Goal: Transaction & Acquisition: Purchase product/service

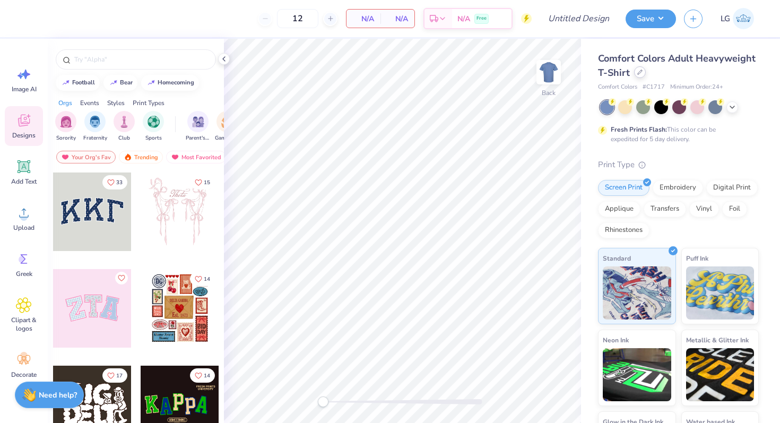
click at [640, 75] on div at bounding box center [640, 72] width 12 height 12
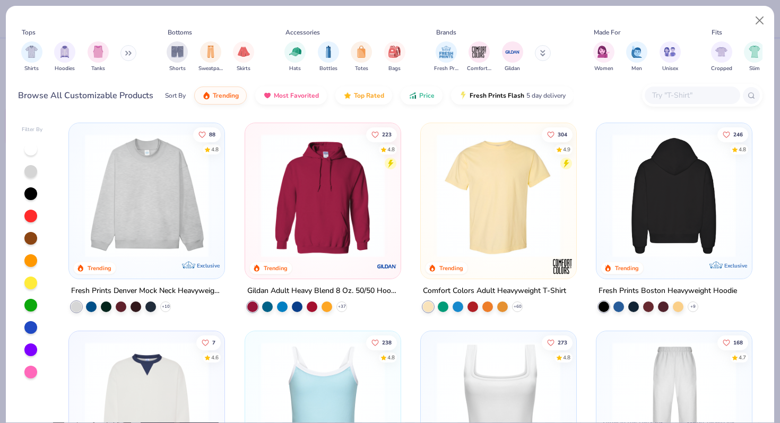
click at [629, 175] on div at bounding box center [674, 196] width 403 height 124
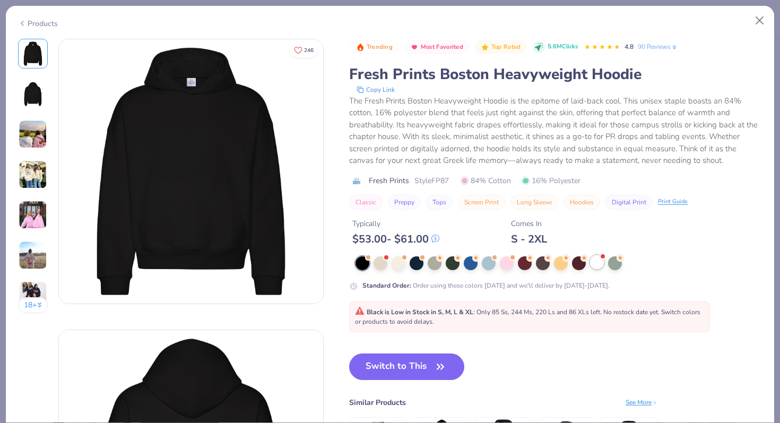
click at [592, 263] on div at bounding box center [597, 262] width 14 height 14
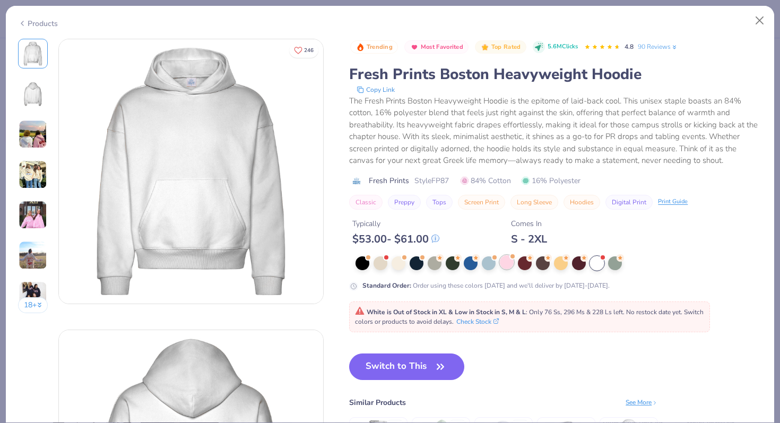
click at [500, 263] on div at bounding box center [507, 262] width 14 height 14
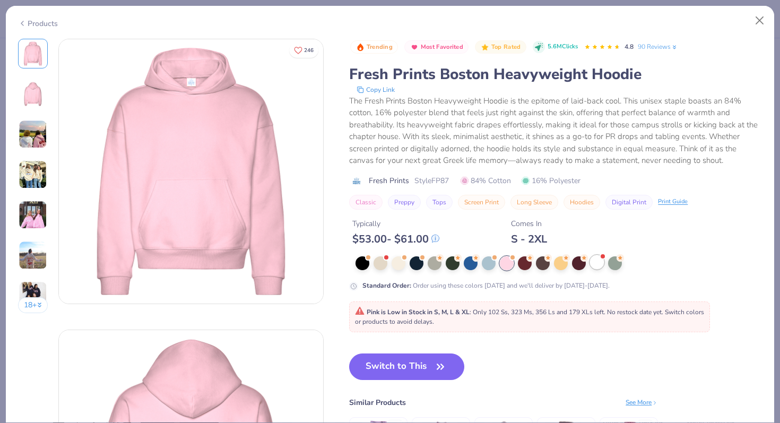
click at [592, 259] on div at bounding box center [597, 262] width 14 height 14
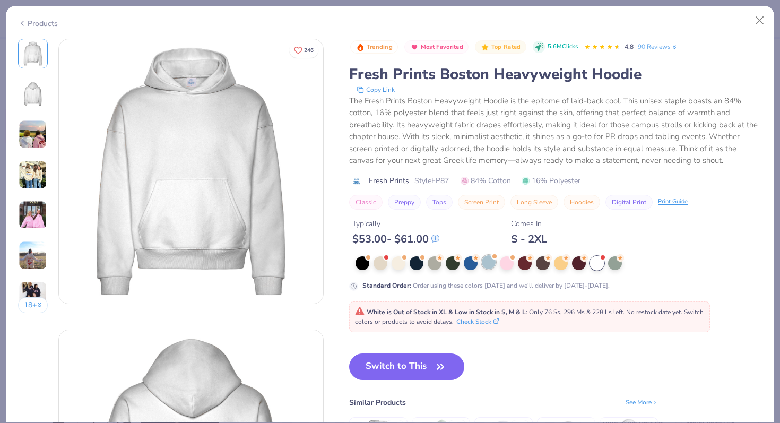
click at [490, 262] on div at bounding box center [489, 262] width 14 height 14
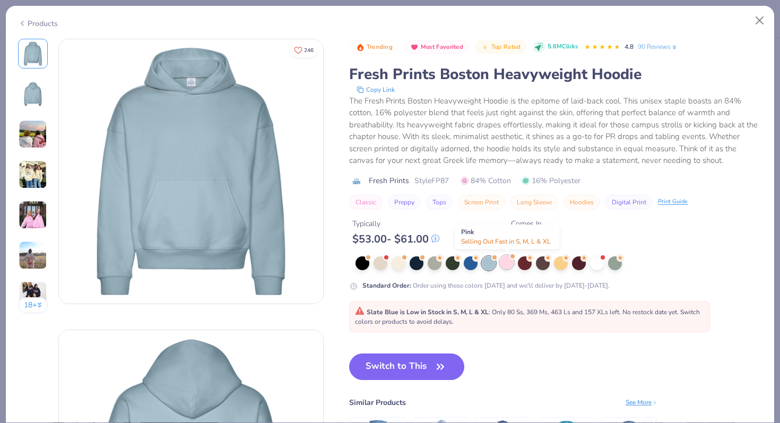
click at [510, 263] on div at bounding box center [507, 262] width 14 height 14
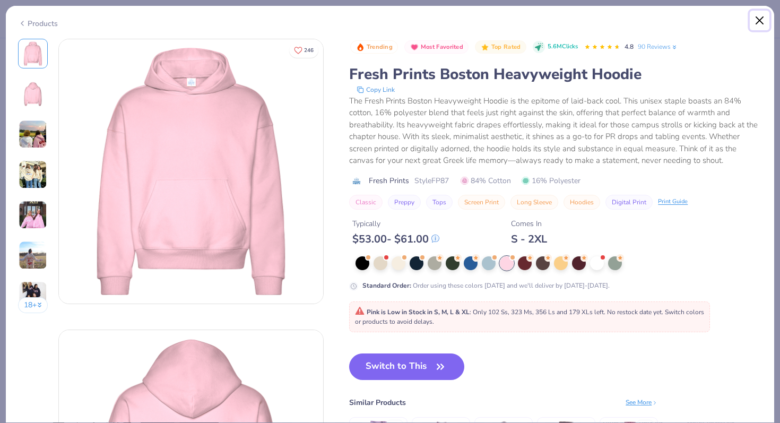
click at [759, 23] on button "Close" at bounding box center [760, 21] width 20 height 20
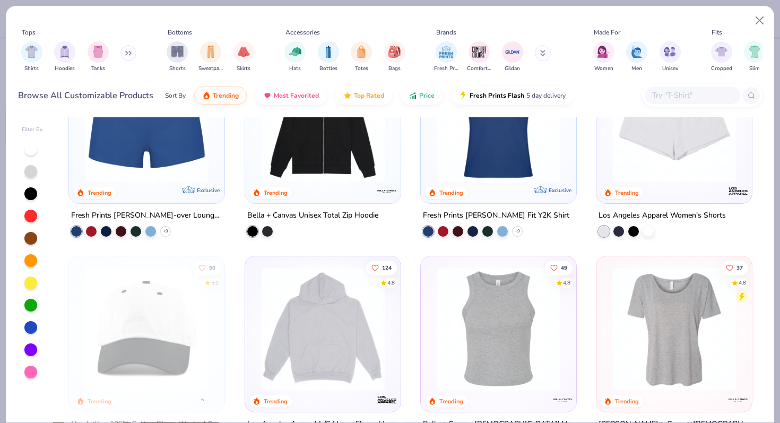
scroll to position [1219, 0]
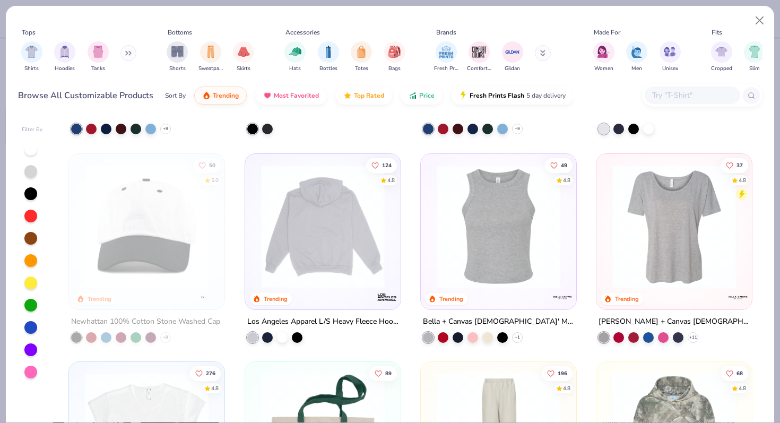
click at [382, 256] on div at bounding box center [322, 226] width 403 height 124
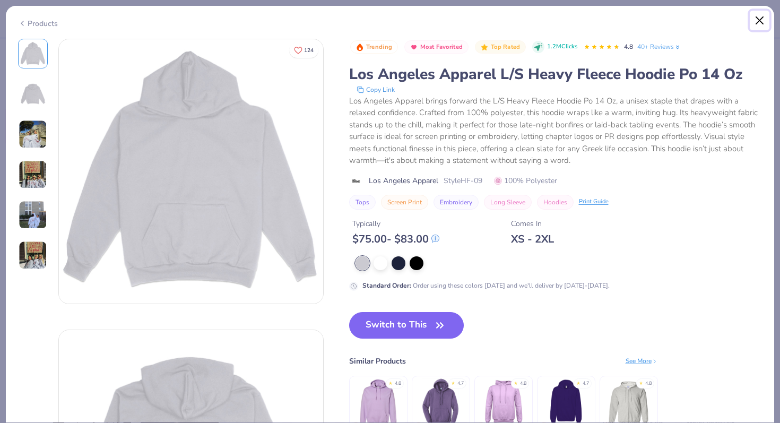
click at [756, 26] on button "Close" at bounding box center [760, 21] width 20 height 20
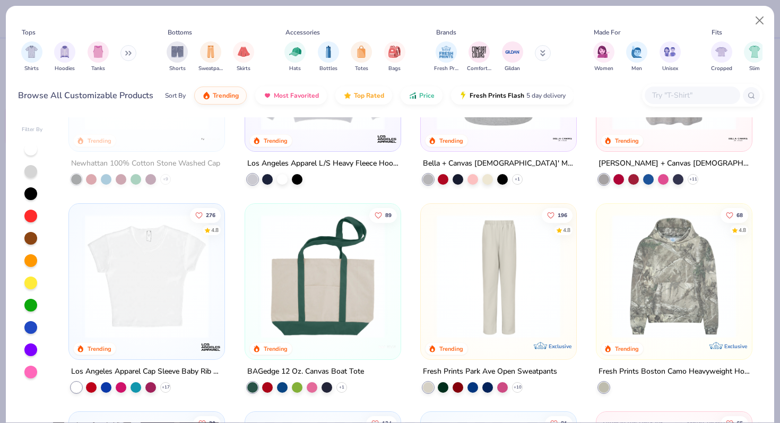
scroll to position [1514, 0]
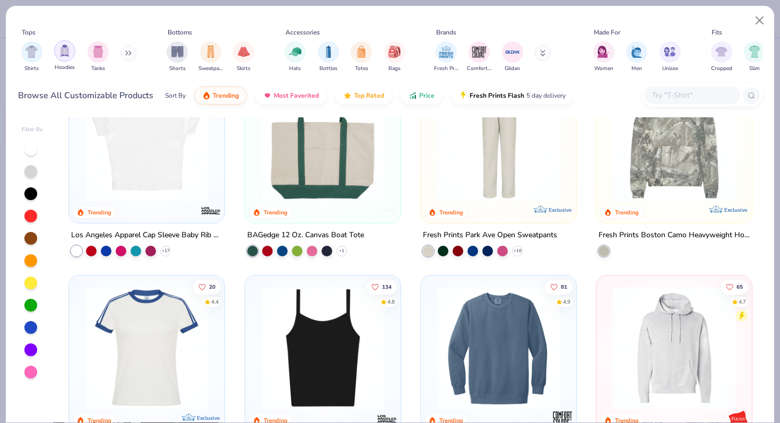
click at [70, 47] on img "filter for Hoodies" at bounding box center [65, 51] width 12 height 12
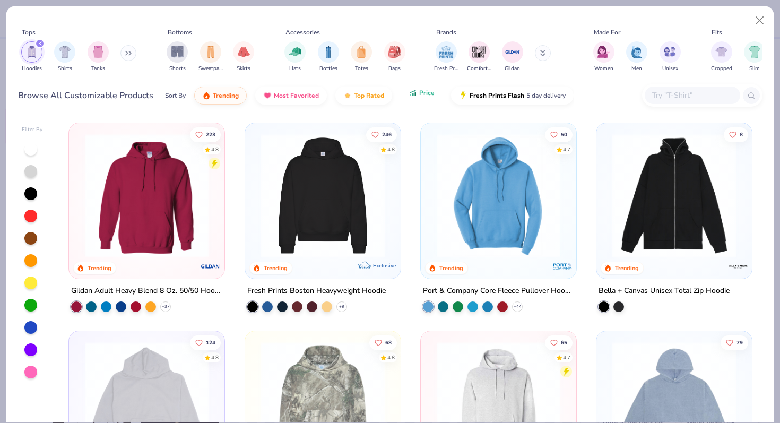
click at [419, 92] on span "Price" at bounding box center [426, 93] width 15 height 8
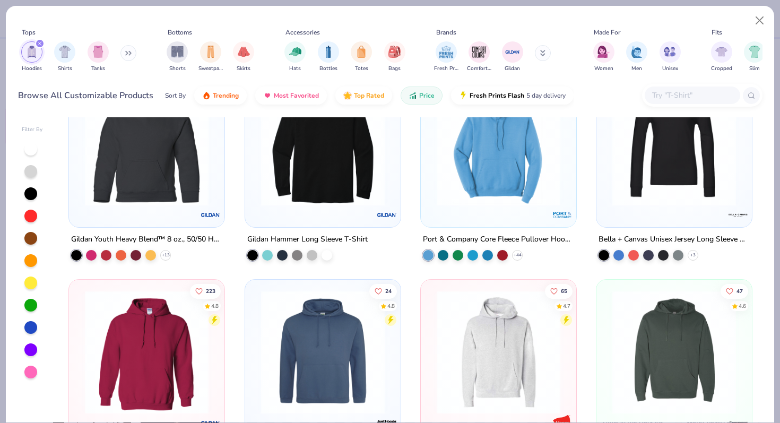
scroll to position [26, 0]
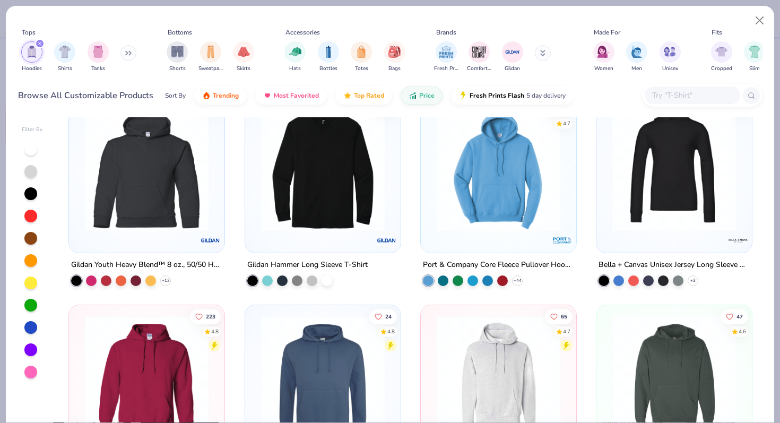
click at [173, 213] on img at bounding box center [147, 170] width 134 height 124
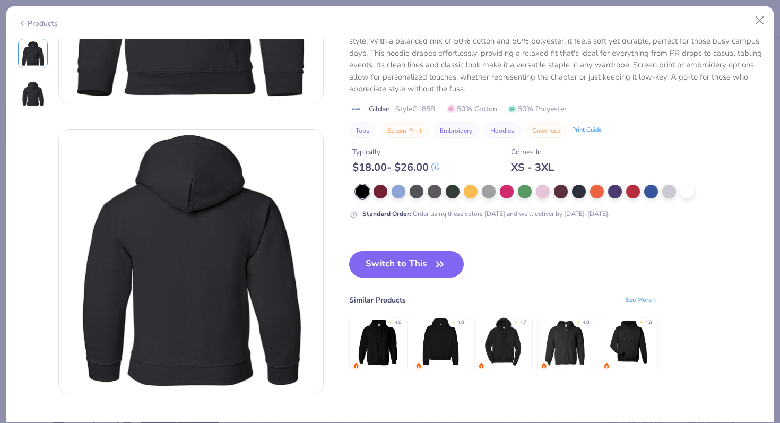
scroll to position [178, 0]
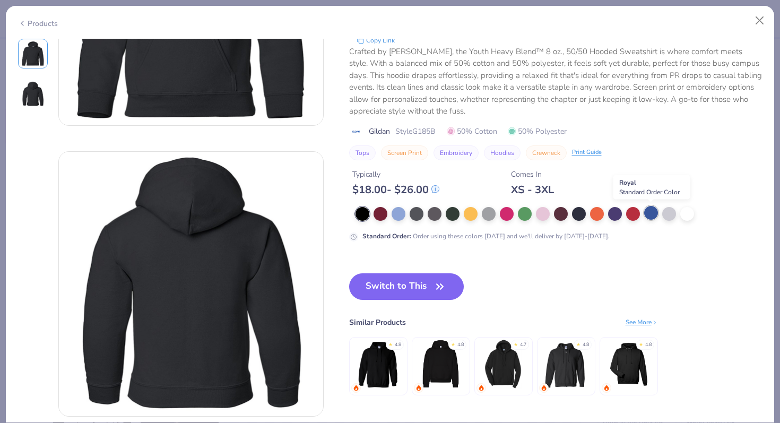
click at [650, 210] on div at bounding box center [651, 213] width 14 height 14
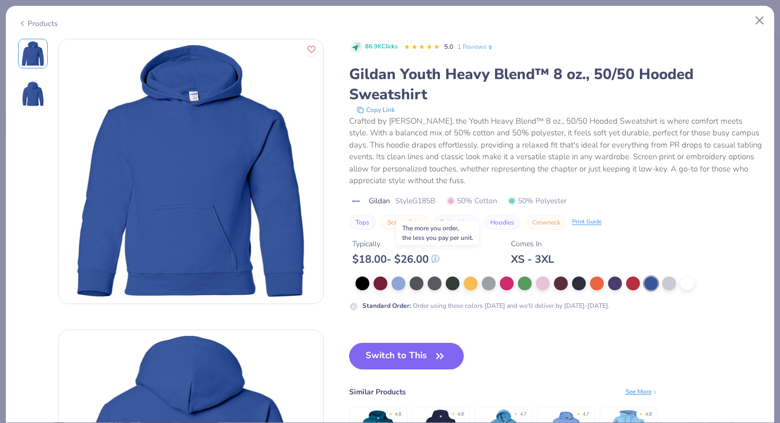
click at [437, 259] on icon at bounding box center [435, 258] width 7 height 7
click at [766, 21] on button "Close" at bounding box center [760, 21] width 20 height 20
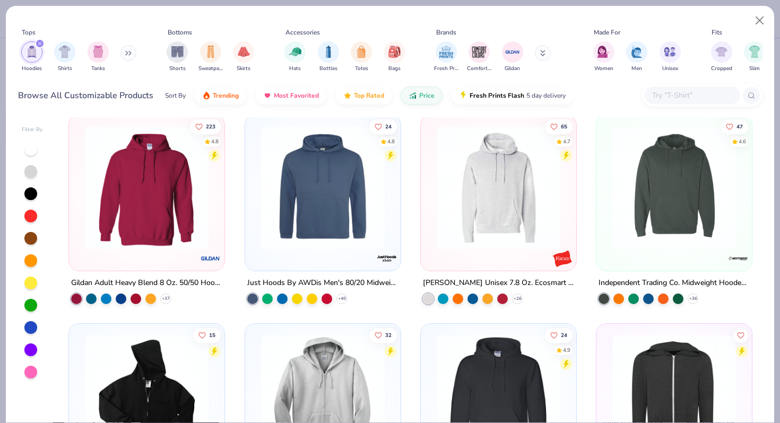
scroll to position [211, 0]
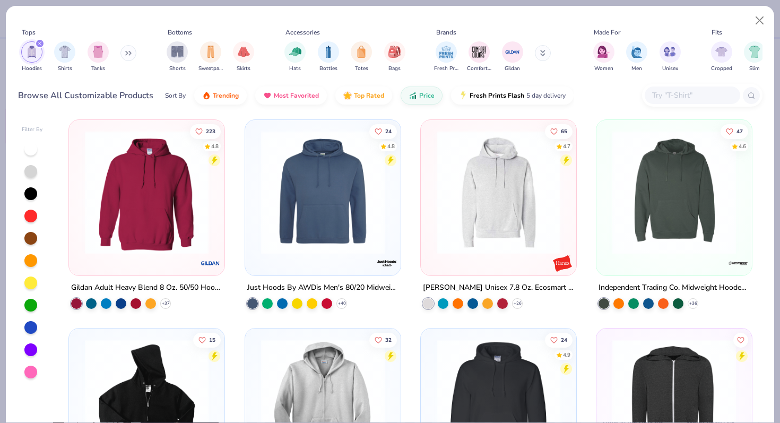
click at [133, 212] on img at bounding box center [147, 193] width 134 height 124
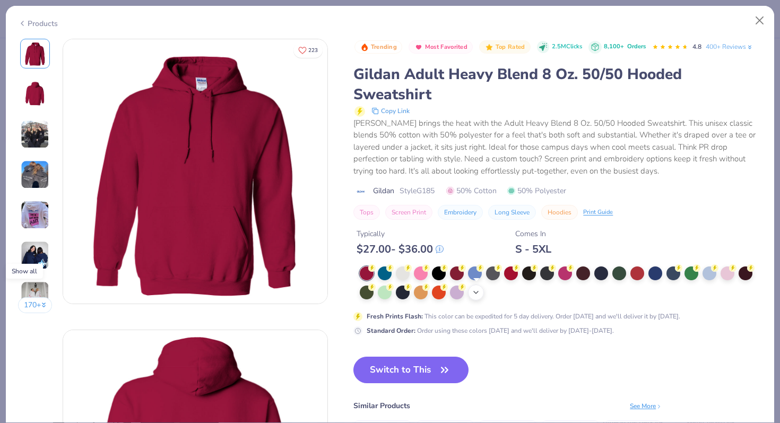
click at [477, 294] on polyline at bounding box center [476, 292] width 4 height 2
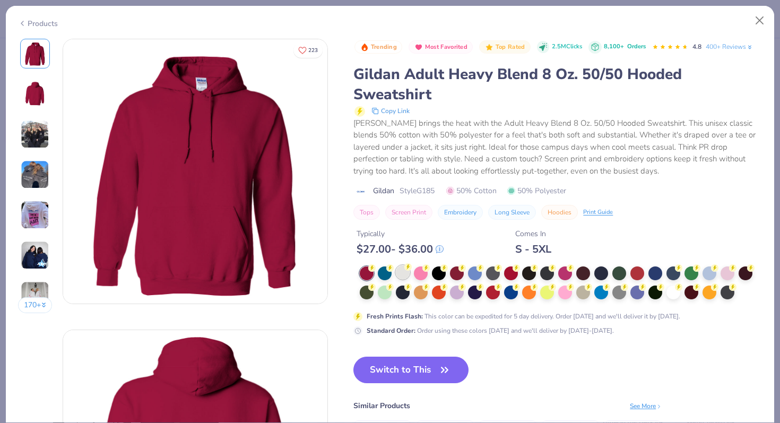
click at [404, 273] on div at bounding box center [403, 272] width 14 height 14
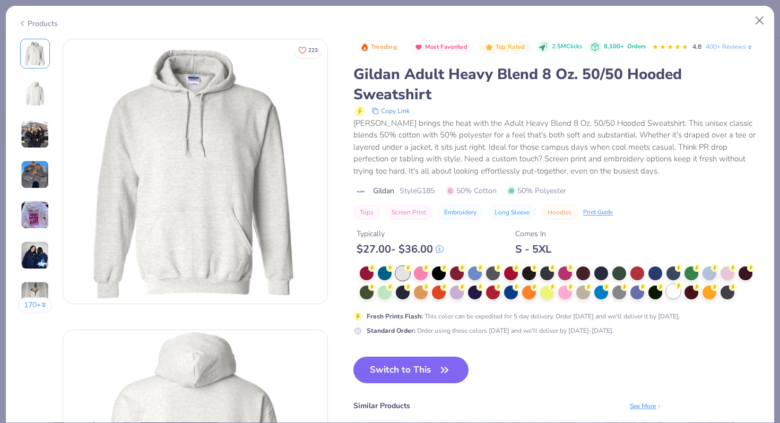
click at [672, 292] on div at bounding box center [674, 292] width 14 height 14
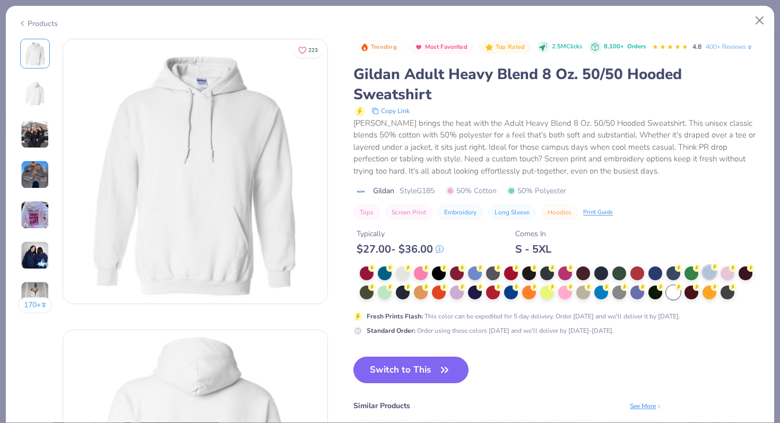
click at [709, 274] on div at bounding box center [710, 272] width 14 height 14
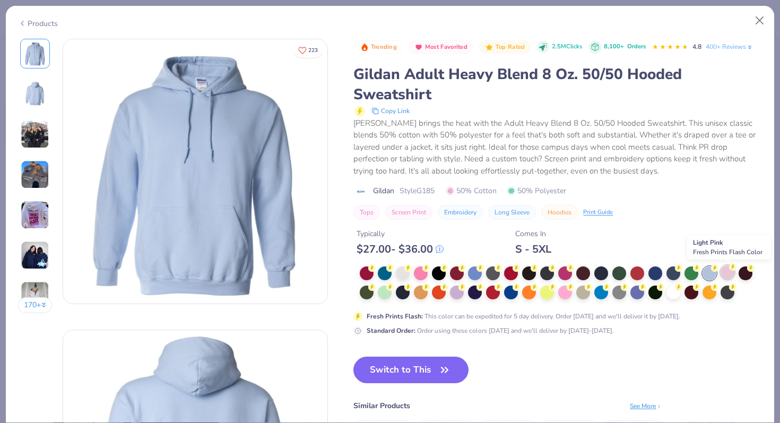
click at [728, 277] on div at bounding box center [728, 272] width 14 height 14
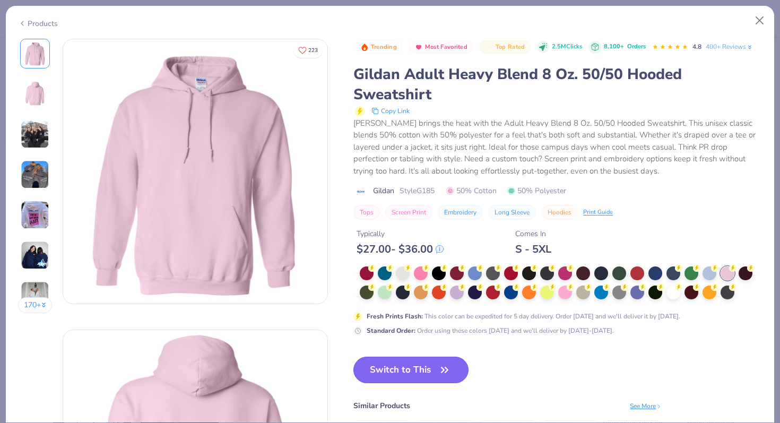
click at [380, 374] on button "Switch to This" at bounding box center [411, 370] width 115 height 27
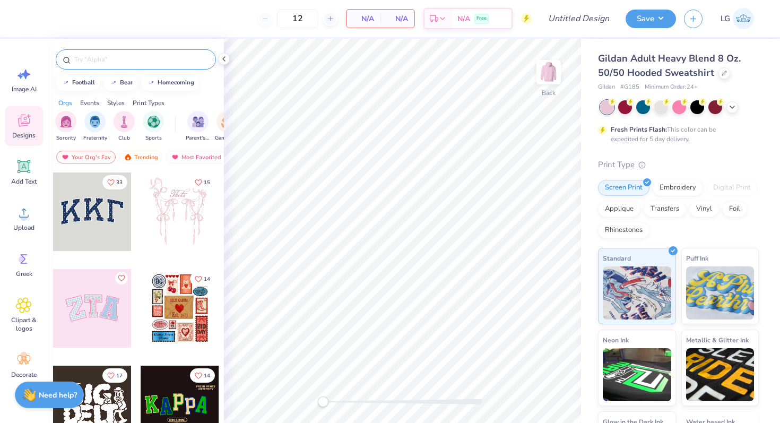
click at [105, 51] on div at bounding box center [136, 59] width 160 height 20
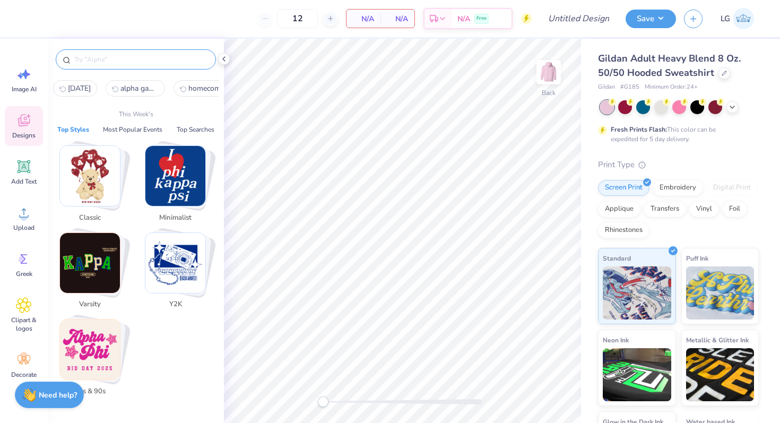
click at [108, 54] on input "text" at bounding box center [141, 59] width 136 height 11
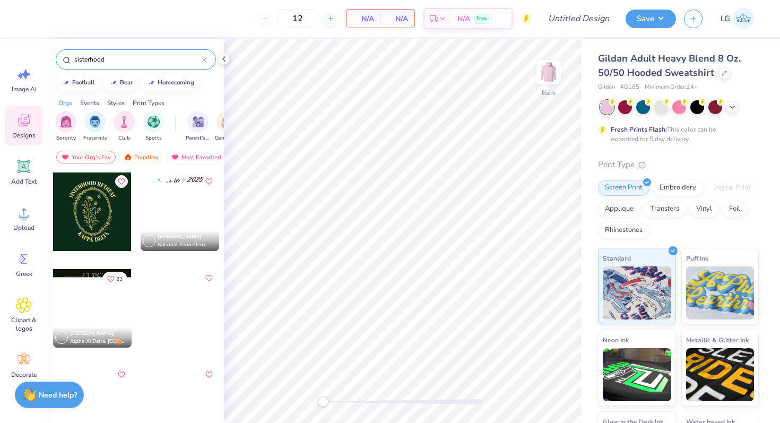
type input "sisterhood"
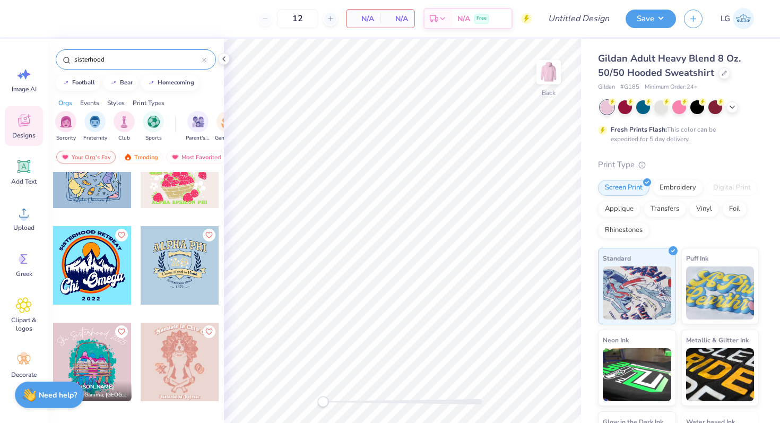
scroll to position [1352, 0]
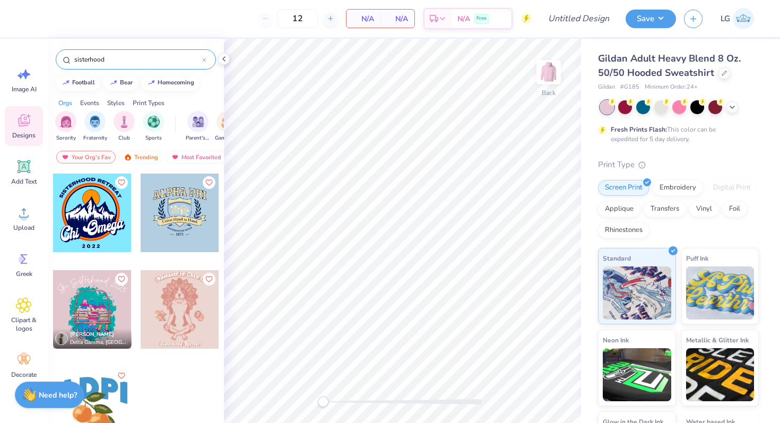
click at [204, 59] on icon at bounding box center [204, 60] width 4 height 4
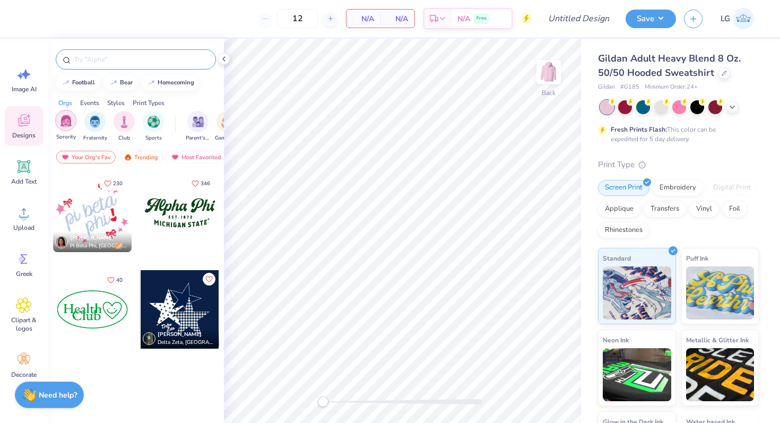
scroll to position [1255, 0]
click at [90, 156] on div "Your Org's Fav" at bounding box center [85, 157] width 59 height 13
click at [137, 156] on div "Trending" at bounding box center [141, 157] width 44 height 13
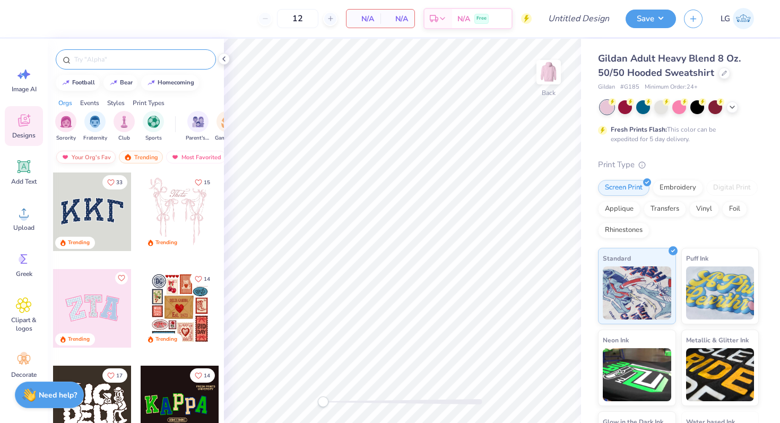
click at [99, 159] on div "Your Org's Fav" at bounding box center [85, 157] width 59 height 13
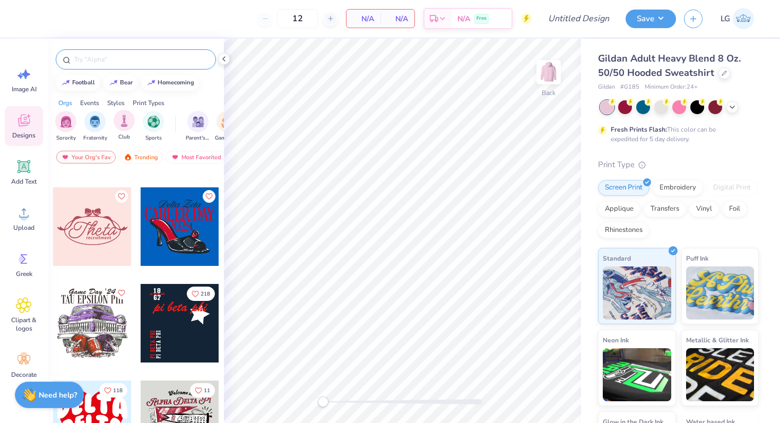
scroll to position [1822, 0]
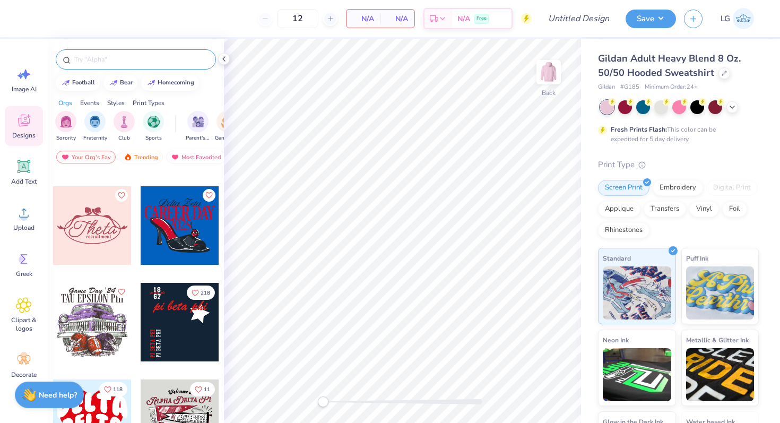
click at [90, 102] on div "Events" at bounding box center [89, 103] width 19 height 10
click at [109, 129] on div "filter for Retreat" at bounding box center [103, 120] width 21 height 21
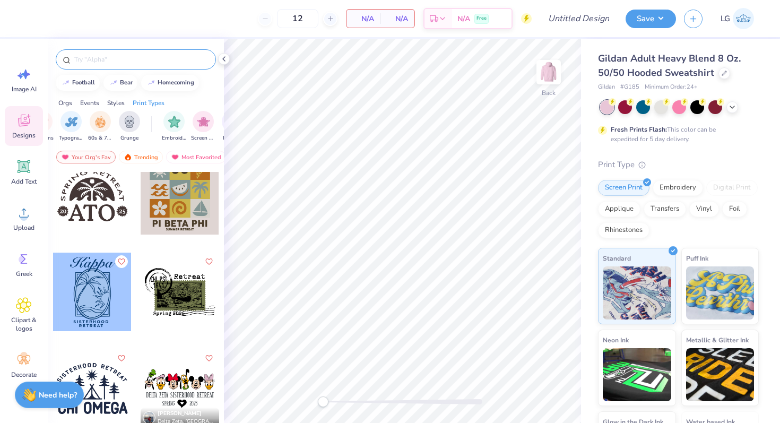
scroll to position [0, 899]
click at [164, 57] on input "text" at bounding box center [141, 59] width 136 height 11
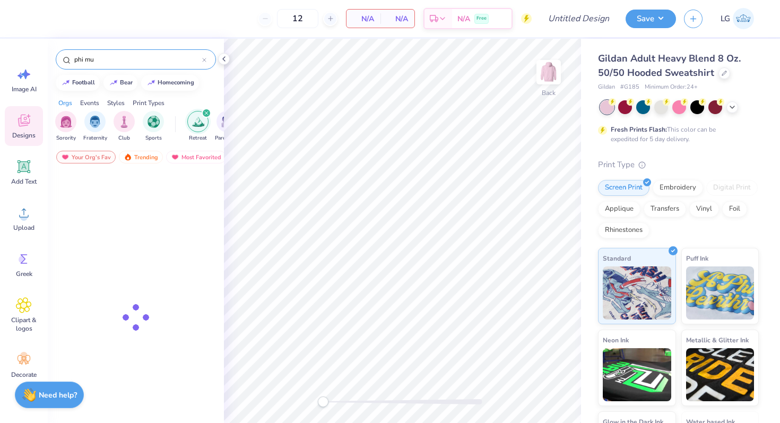
type input "phi mu"
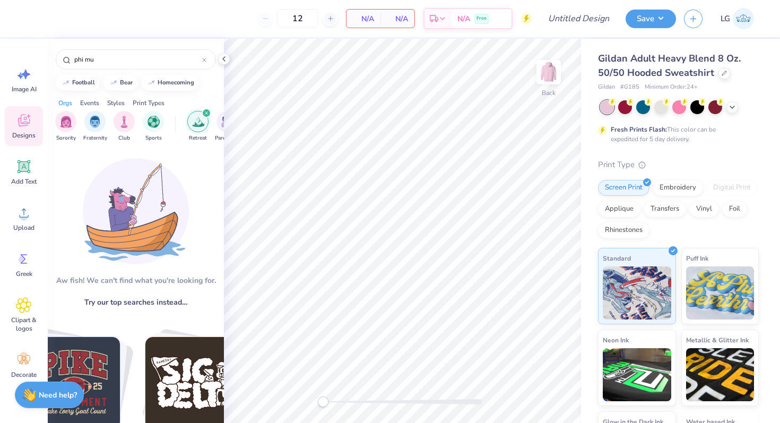
click at [208, 112] on icon "filter for Retreat" at bounding box center [206, 112] width 3 height 3
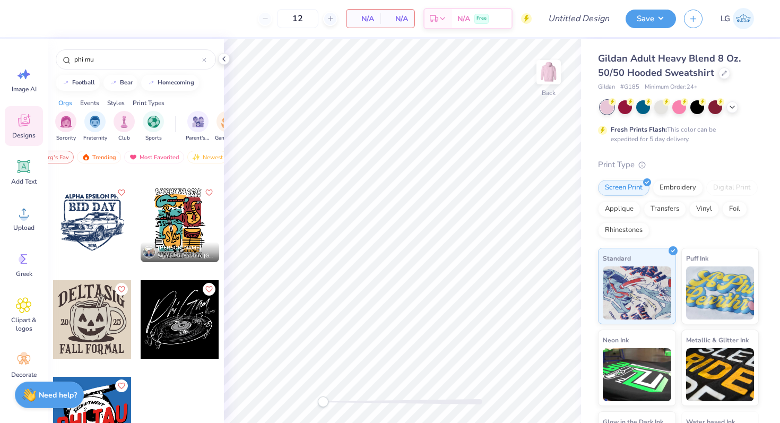
scroll to position [0, 62]
drag, startPoint x: 99, startPoint y: 58, endPoint x: 68, endPoint y: 57, distance: 30.8
click at [68, 57] on div "phi mu" at bounding box center [136, 59] width 160 height 20
click at [204, 58] on icon at bounding box center [204, 60] width 4 height 4
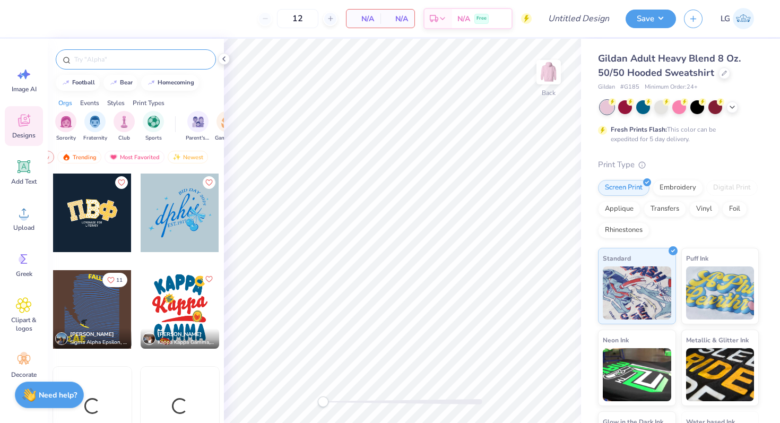
scroll to position [2704, 0]
click at [138, 158] on div "Most Favorited" at bounding box center [135, 157] width 60 height 13
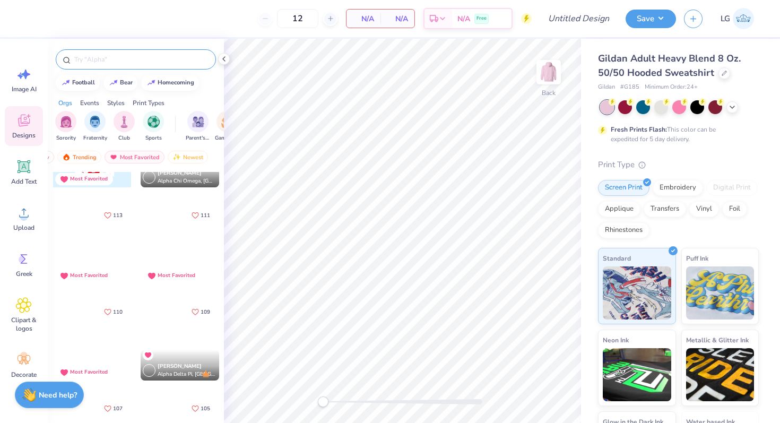
scroll to position [938, 0]
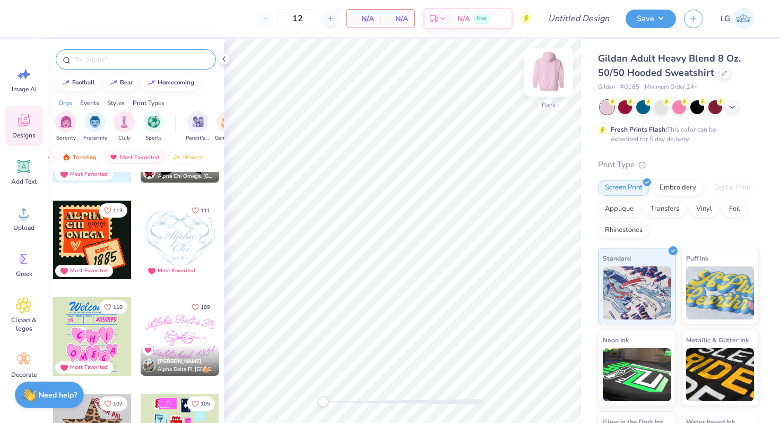
click at [551, 85] on img at bounding box center [549, 72] width 42 height 42
click at [115, 328] on div at bounding box center [92, 336] width 79 height 79
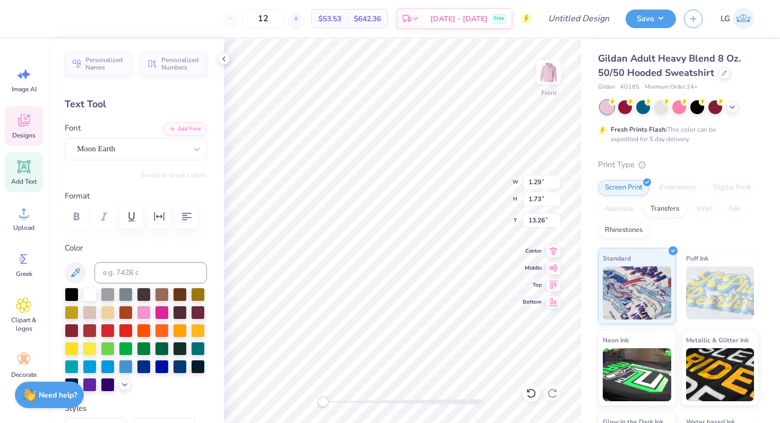
type textarea "P"
type input "1.57"
type input "1.82"
type input "18.41"
type input "1.32"
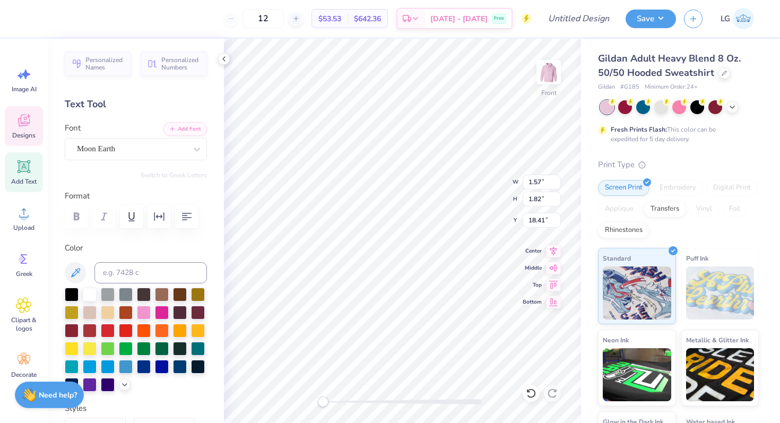
type input "1.54"
type input "17.74"
type textarea "M"
type input "1.57"
type input "1.82"
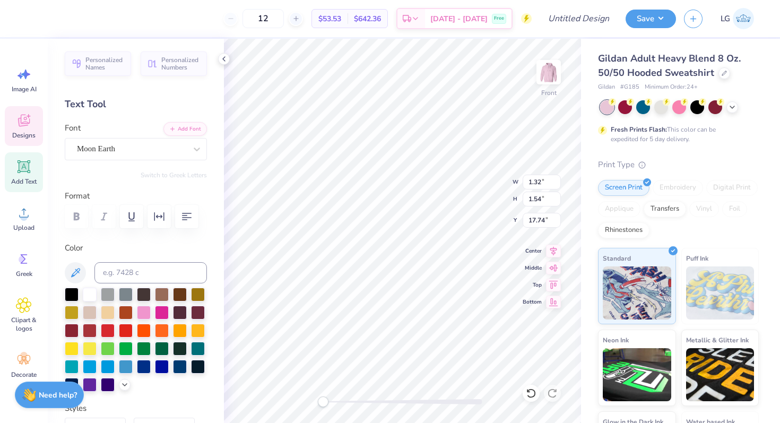
type input "18.41"
type textarea "M"
type textarea "U"
type input "1.11"
type input "1.53"
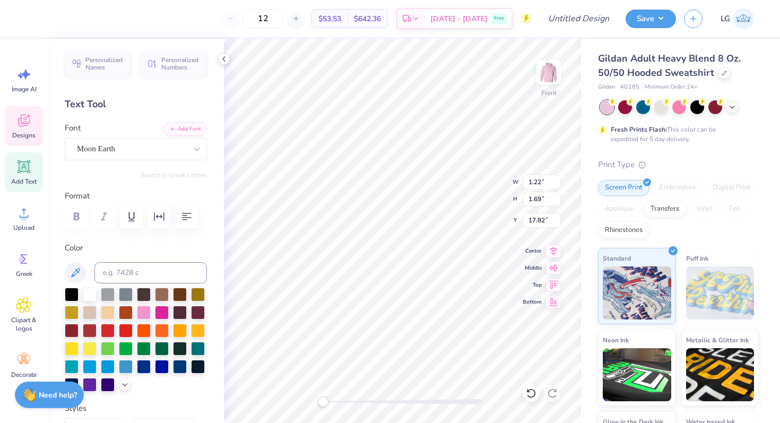
type input "18.77"
type input "9.16"
type input "0.94"
type input "1.62"
type input "18.86"
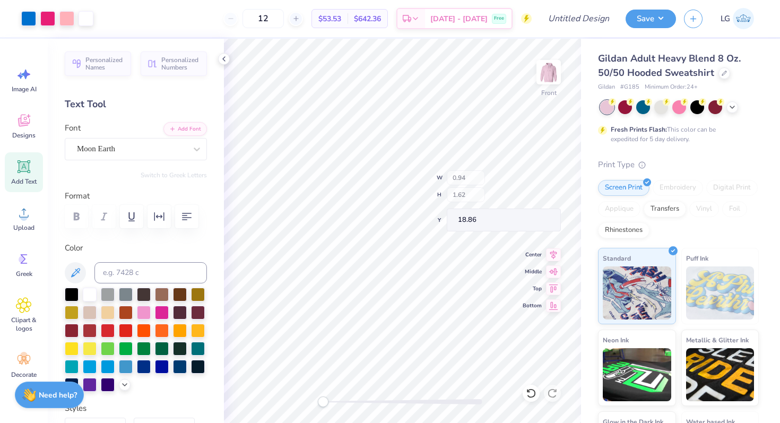
type input "12.09"
type input "13.70"
type input "9.16"
type input "0.97"
type input "1.79"
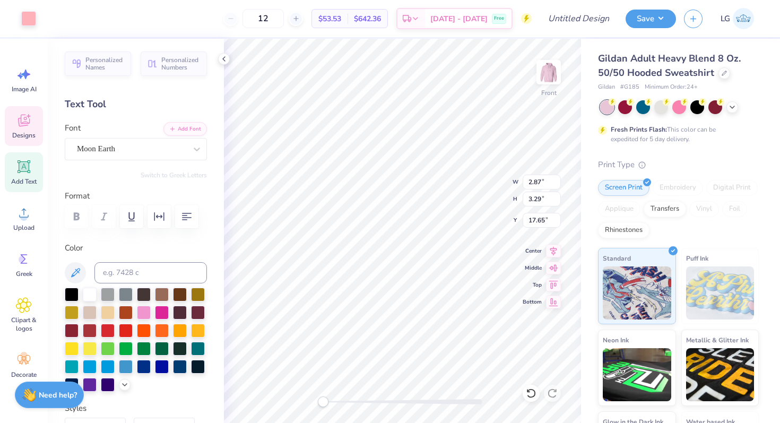
type input "13.43"
type input "2.87"
type input "3.29"
type input "17.65"
type input "0.97"
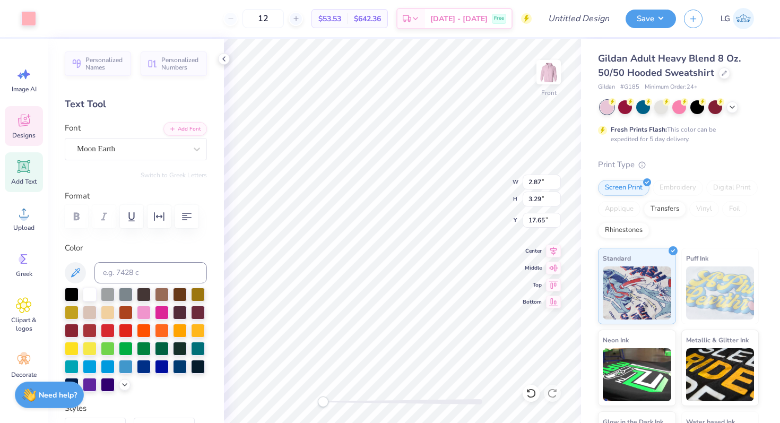
type input "1.79"
type input "13.48"
type input "3.83"
type input "4.45"
type input "16.34"
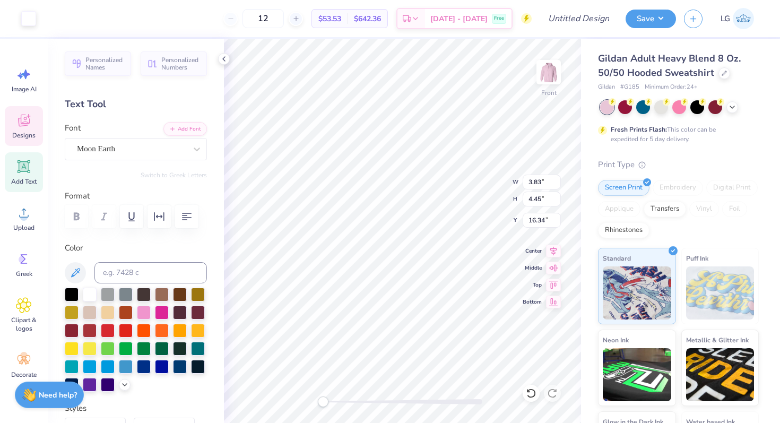
type input "0.97"
type input "1.79"
type input "13.48"
type textarea "M"
type input "12.09"
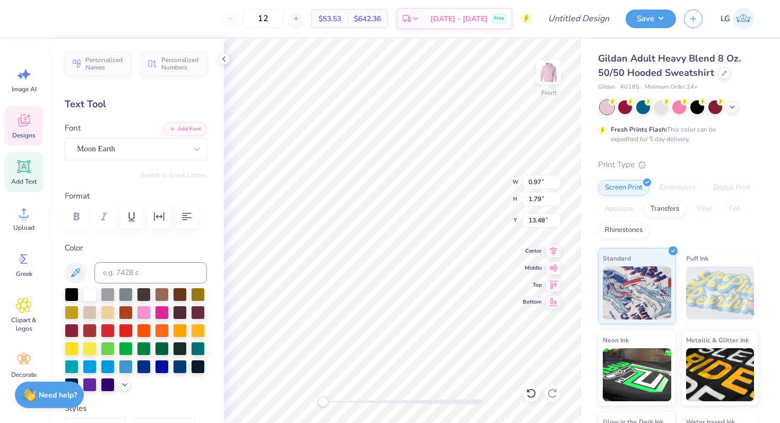
type input "13.70"
type input "9.16"
type input "3.38"
type input "3.96"
type input "16.58"
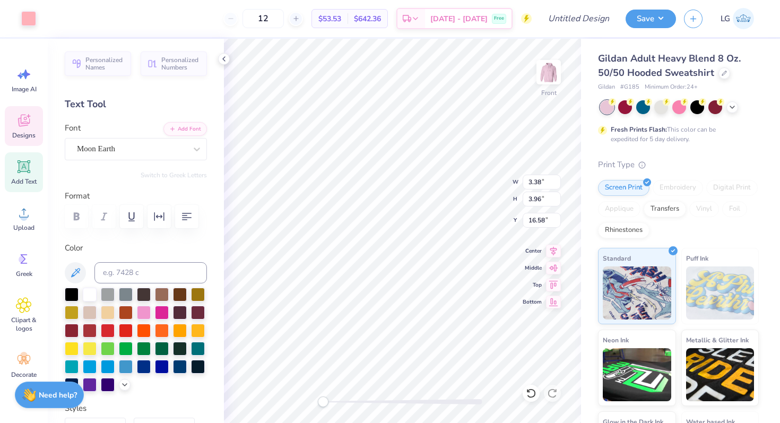
type input "1.36"
type input "1.99"
type input "13.96"
type input "3.83"
type input "4.45"
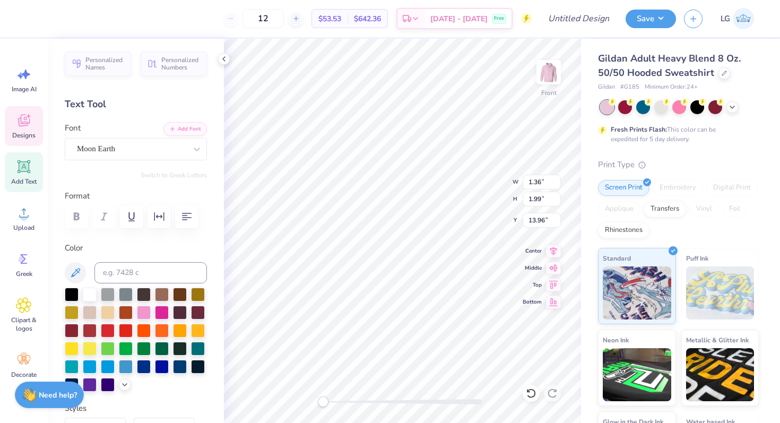
type input "16.34"
type input "1.36"
type input "1.99"
type input "17.72"
type input "3.38"
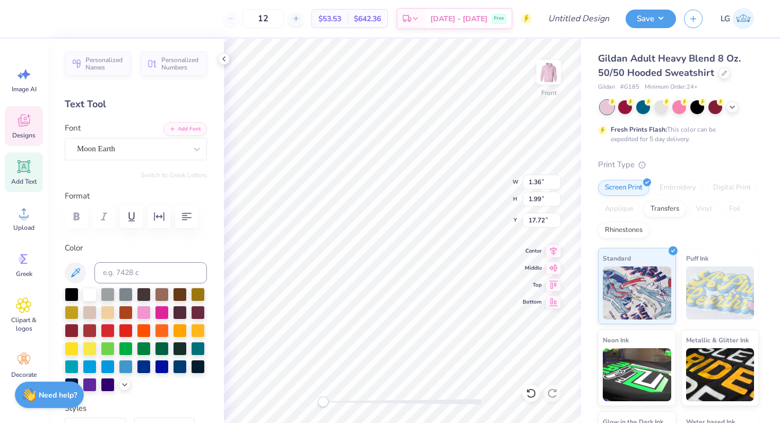
type input "3.96"
type input "16.58"
type input "1.36"
type input "1.99"
type input "17.72"
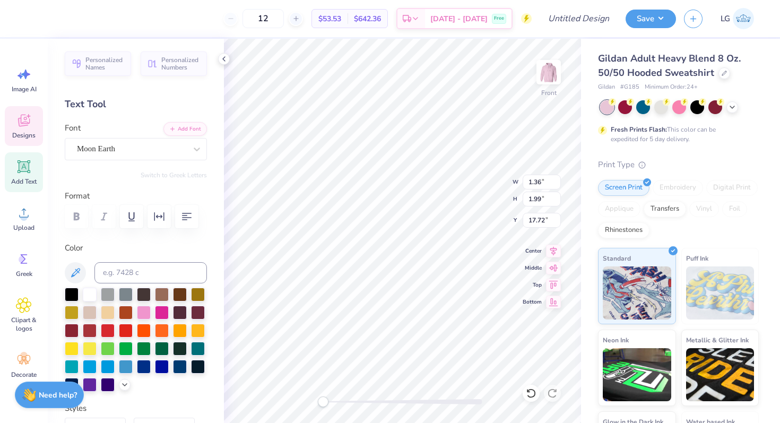
type textarea "U"
type textarea "'25"
type textarea "1852"
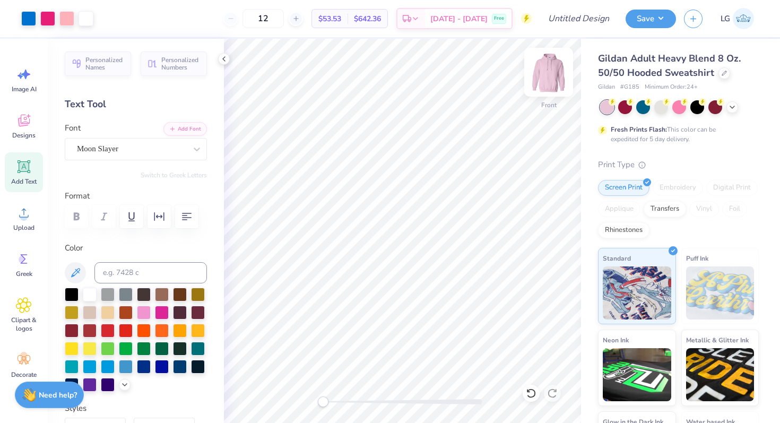
click at [554, 83] on img at bounding box center [549, 72] width 42 height 42
click at [542, 81] on img at bounding box center [549, 72] width 42 height 42
click at [542, 81] on img at bounding box center [548, 72] width 21 height 21
click at [18, 166] on icon at bounding box center [24, 167] width 16 height 16
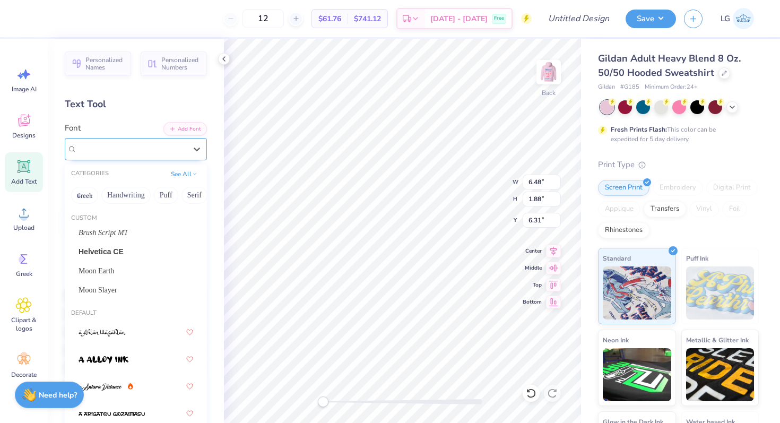
click at [111, 151] on div "Super Dream" at bounding box center [131, 149] width 111 height 16
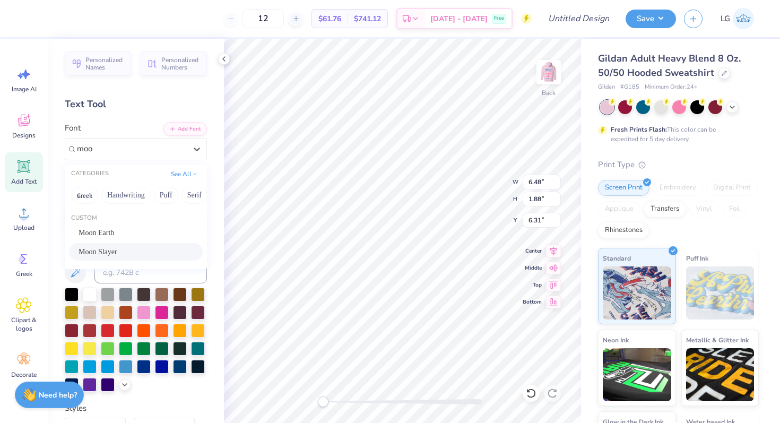
click at [141, 246] on div "Moon Slayer" at bounding box center [136, 251] width 115 height 11
type input "moo"
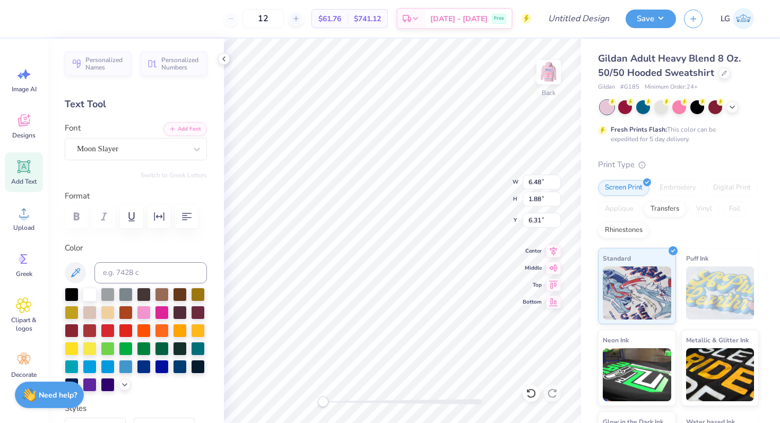
scroll to position [1, 1]
type textarea "Phi Mu"
click at [541, 81] on img at bounding box center [549, 72] width 42 height 42
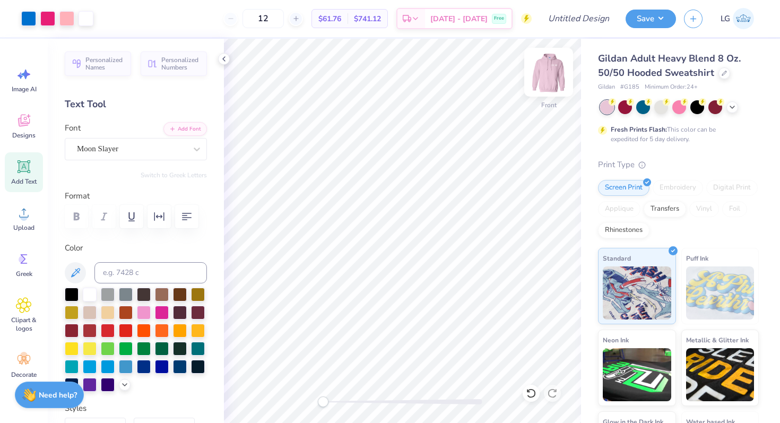
click at [537, 67] on img at bounding box center [549, 72] width 42 height 42
click at [29, 19] on div at bounding box center [28, 17] width 15 height 15
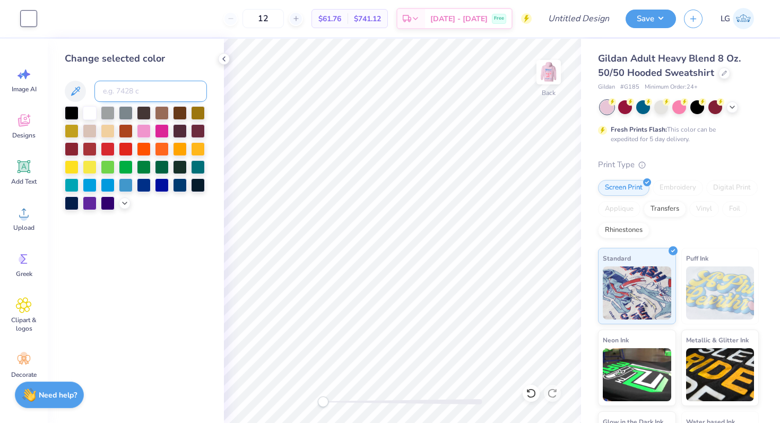
click at [140, 89] on input at bounding box center [150, 91] width 113 height 21
type input "213"
click at [222, 58] on icon at bounding box center [224, 59] width 8 height 8
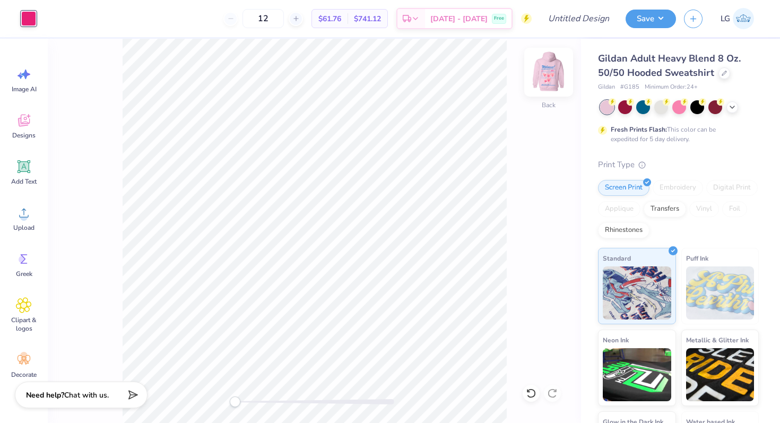
click at [544, 78] on img at bounding box center [549, 72] width 42 height 42
click at [544, 78] on img at bounding box center [548, 72] width 21 height 21
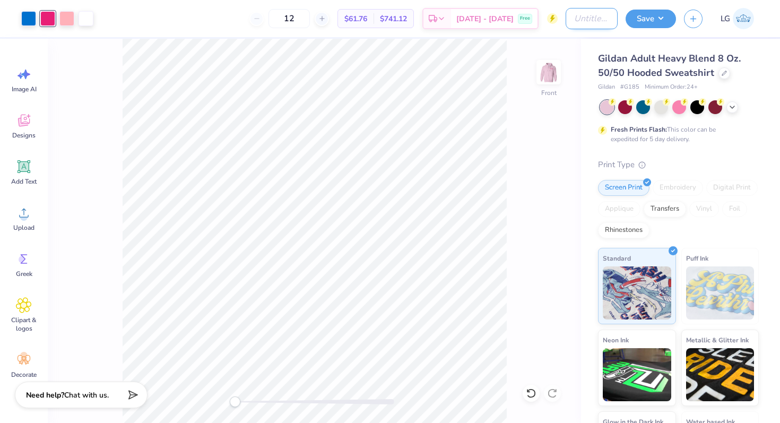
click at [585, 18] on input "Design Title" at bounding box center [592, 18] width 52 height 21
type input "phi mu sisterhood retreat"
click at [665, 12] on button "Save" at bounding box center [651, 17] width 50 height 19
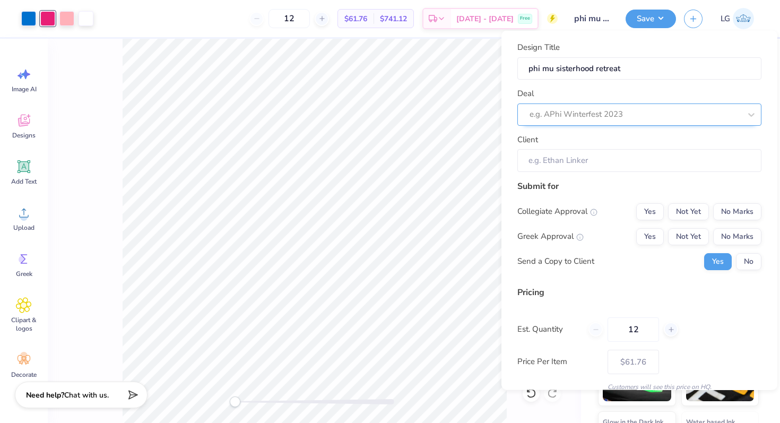
click at [644, 111] on div at bounding box center [635, 114] width 211 height 14
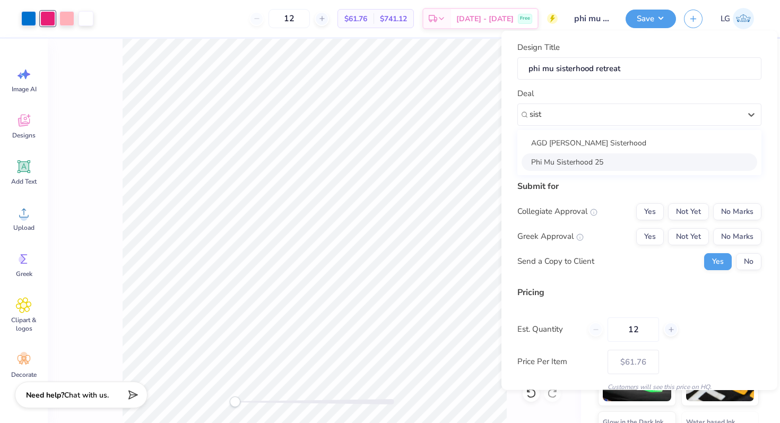
click at [633, 159] on div "Phi Mu Sisterhood 25" at bounding box center [640, 162] width 236 height 18
type input "sist"
type input "[PERSON_NAME]"
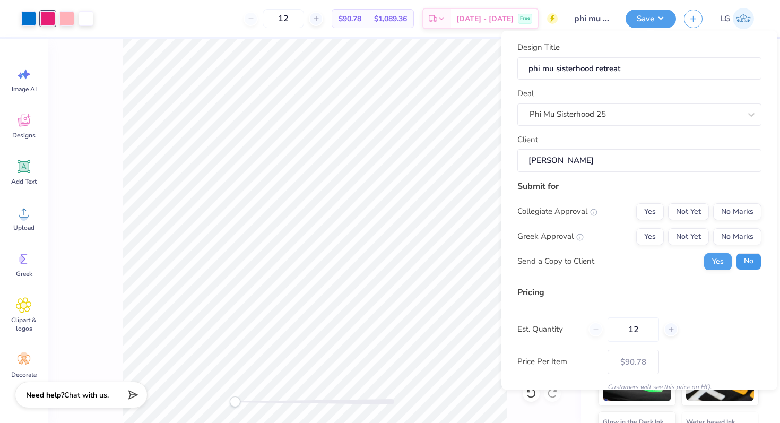
click at [743, 261] on button "No" at bounding box center [748, 261] width 25 height 17
click at [751, 212] on button "No Marks" at bounding box center [737, 211] width 48 height 17
click at [658, 236] on button "Yes" at bounding box center [651, 236] width 28 height 17
type input "$74.88"
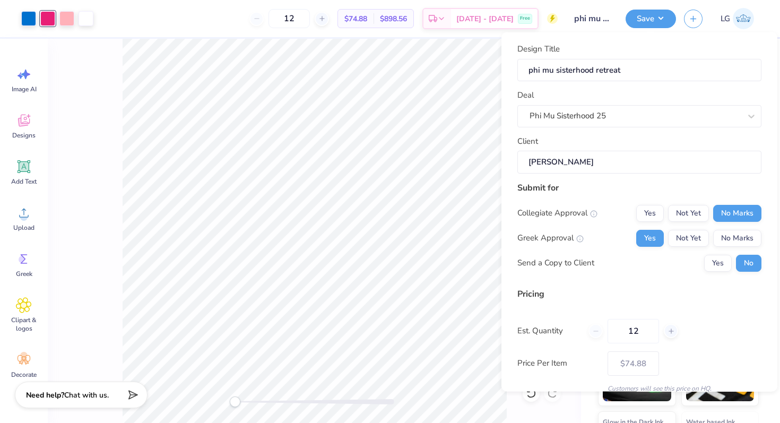
scroll to position [45, 0]
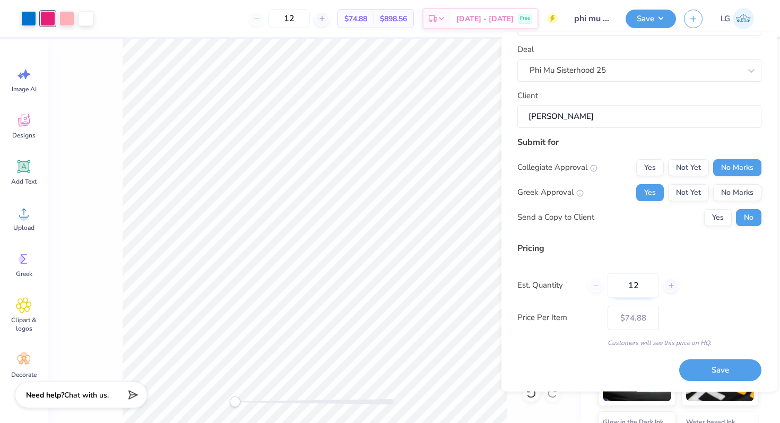
drag, startPoint x: 639, startPoint y: 287, endPoint x: 617, endPoint y: 285, distance: 22.5
click at [617, 285] on input "12" at bounding box center [633, 285] width 51 height 24
type input "20"
type input "$63.00"
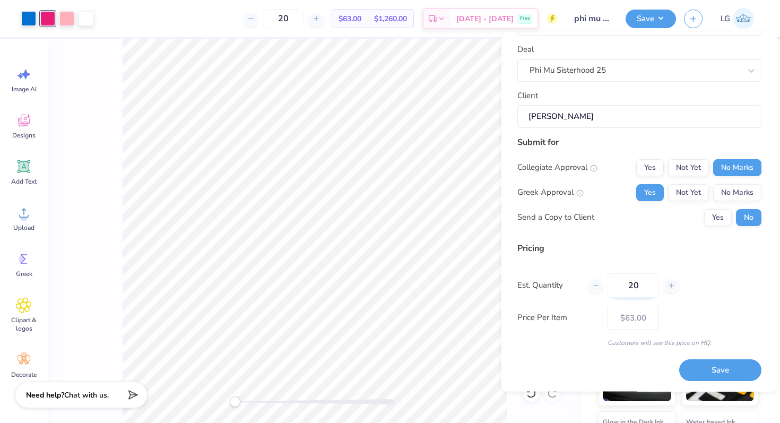
type input "2"
type input "12"
click at [728, 377] on button "Save" at bounding box center [721, 371] width 82 height 22
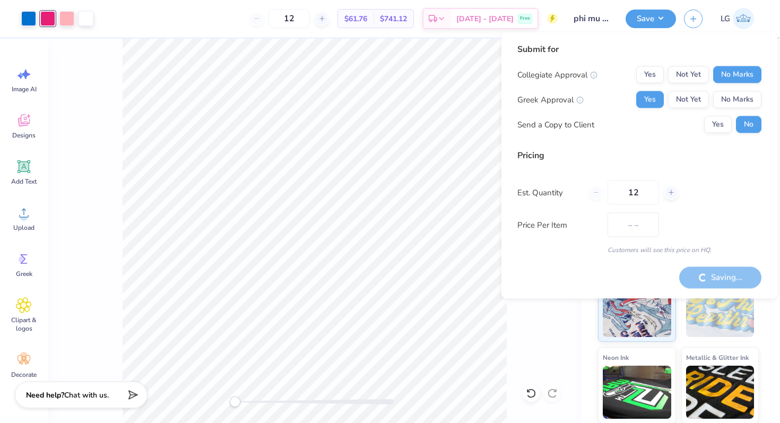
type input "$74.88"
